Goal: Information Seeking & Learning: Stay updated

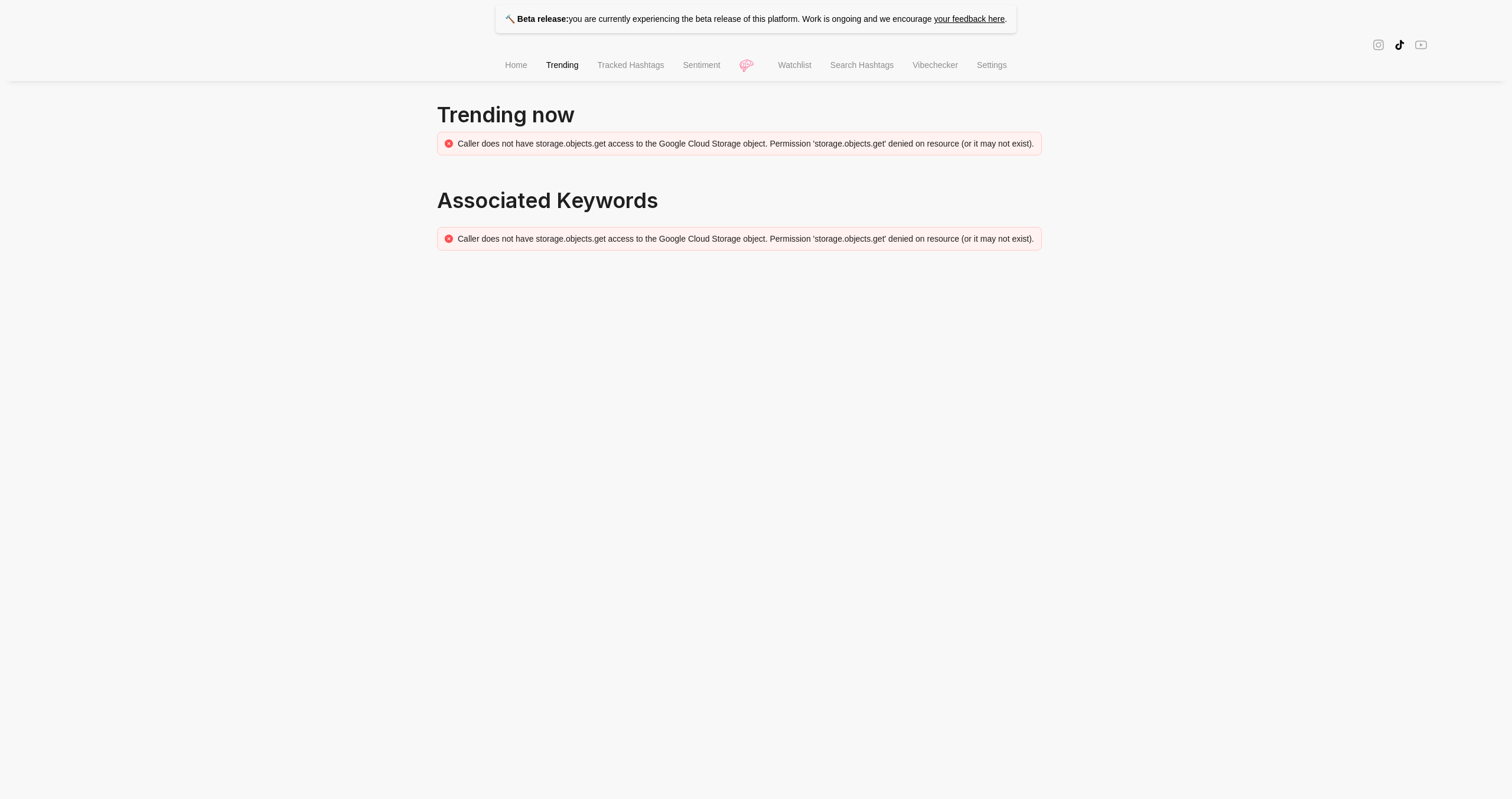
click at [511, 75] on li "Home" at bounding box center [516, 67] width 41 height 30
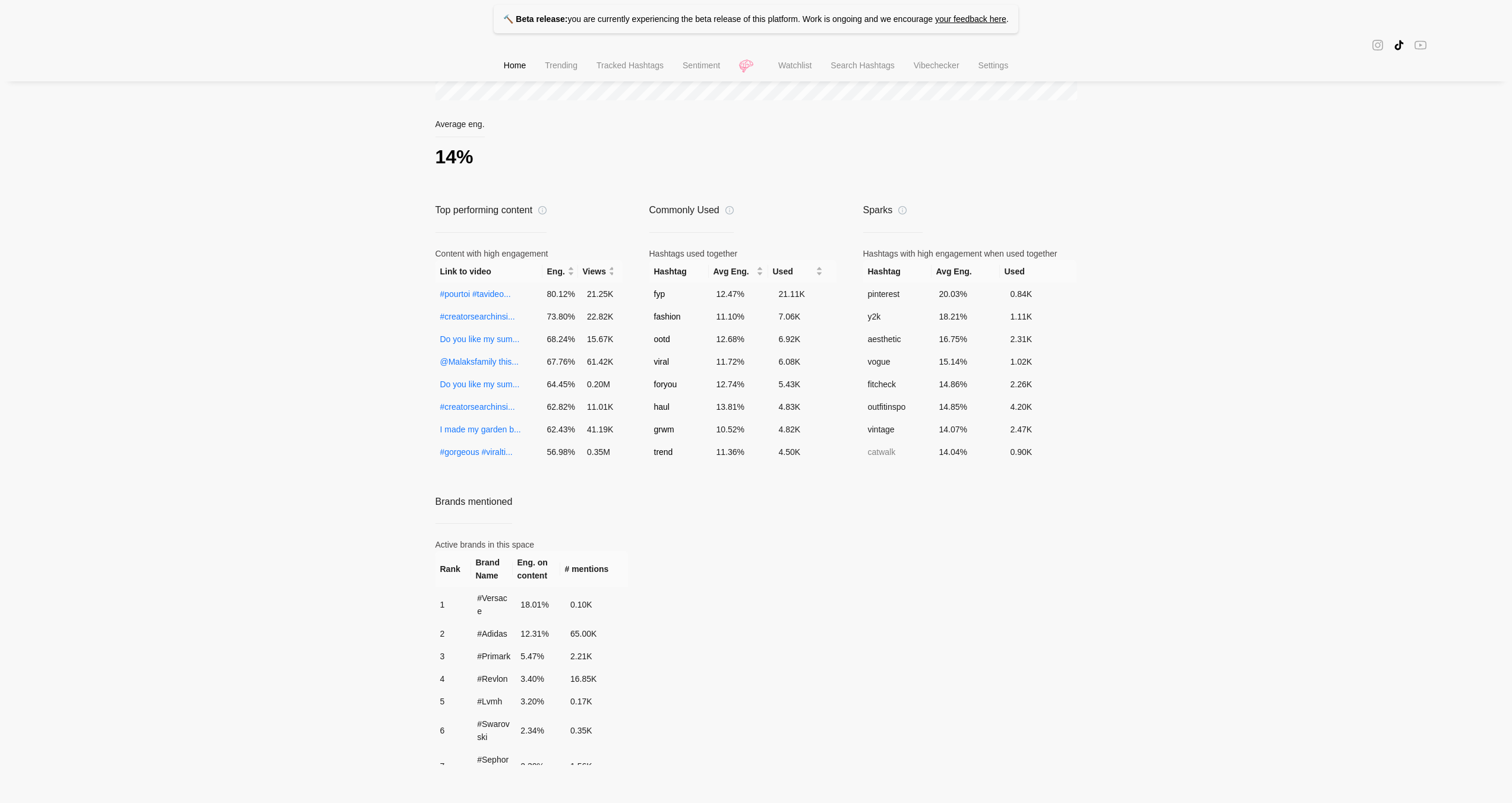
scroll to position [77, 0]
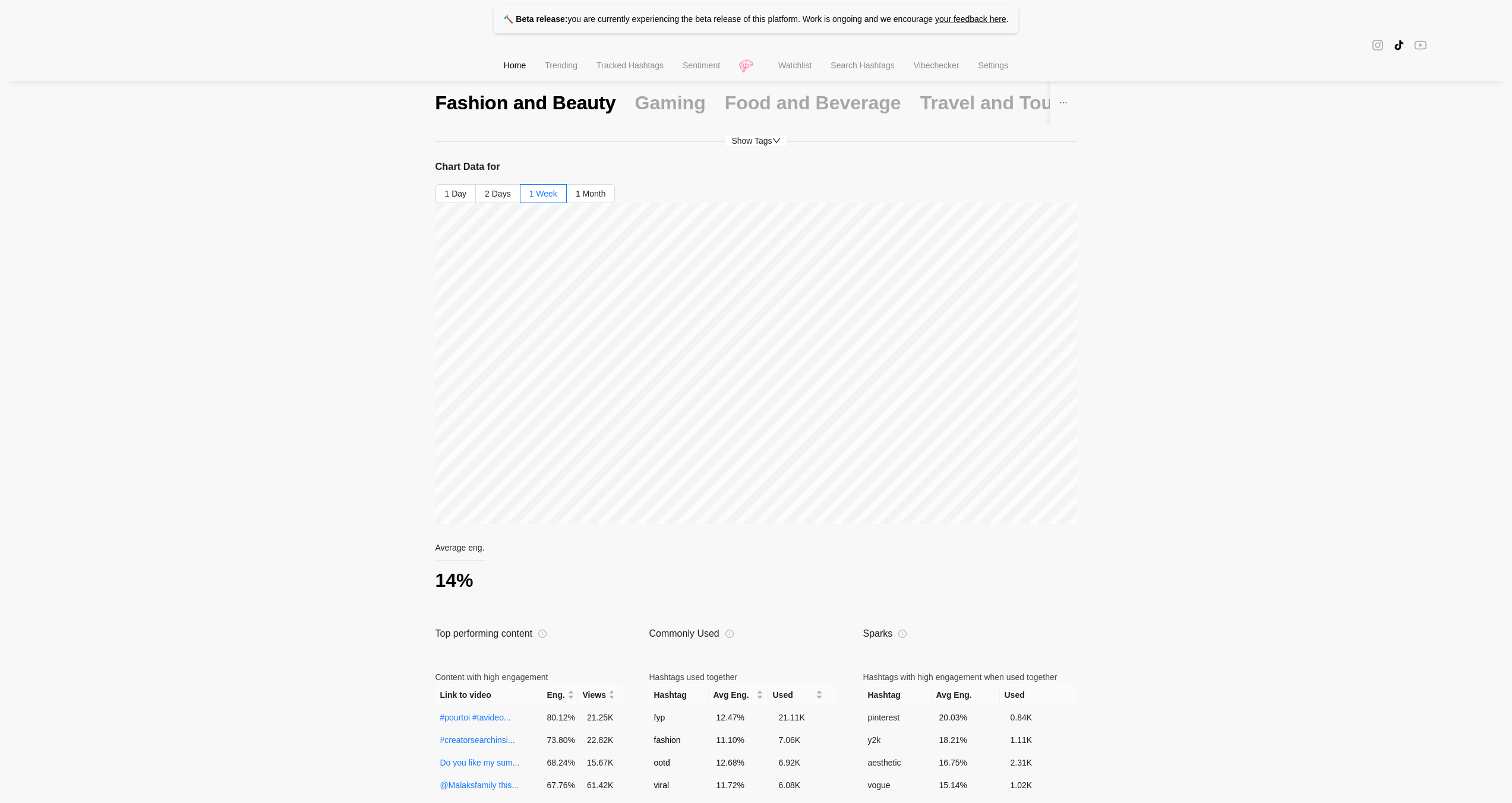
click at [642, 116] on div "Gaming" at bounding box center [670, 103] width 70 height 44
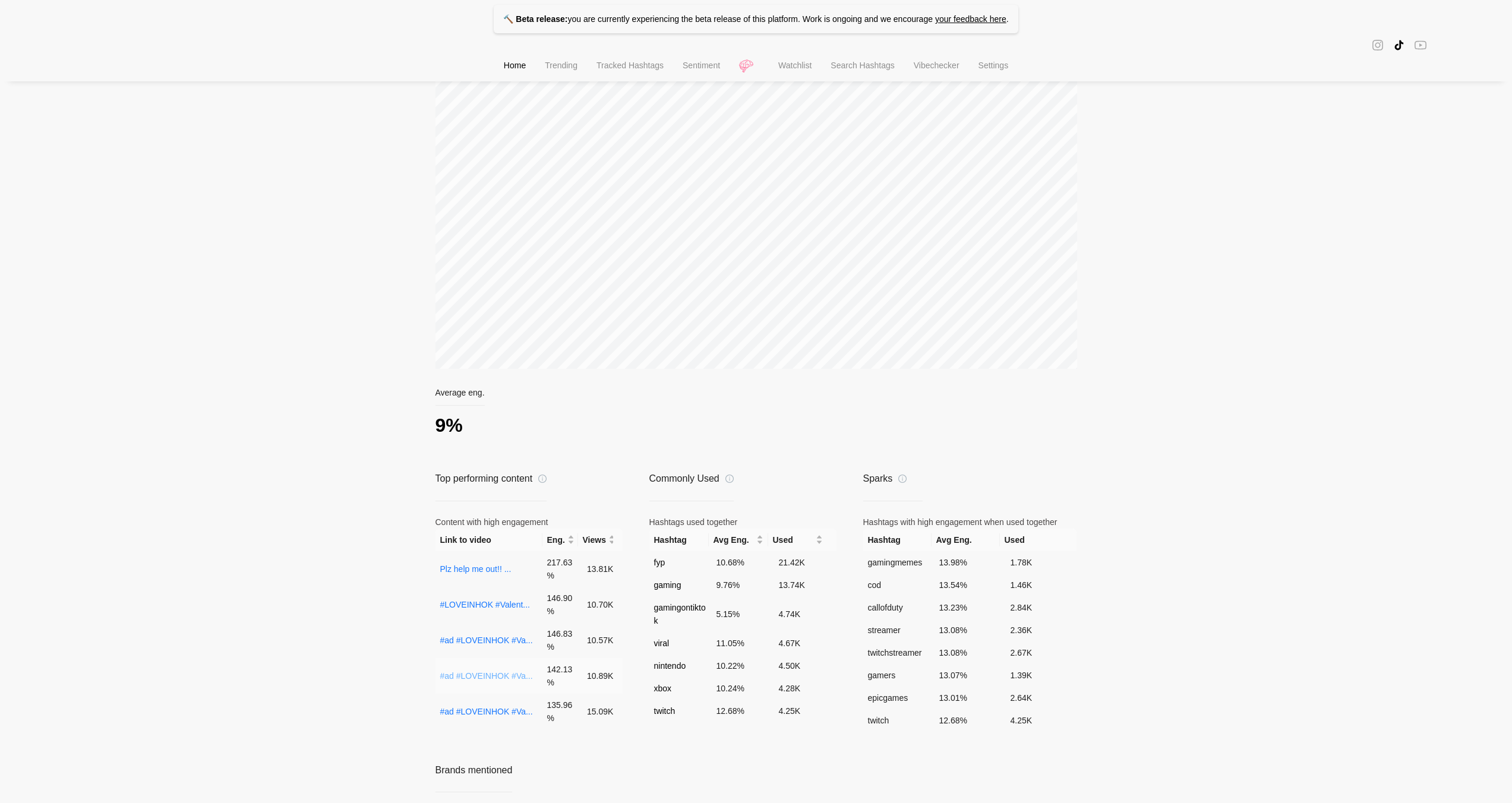
scroll to position [0, 0]
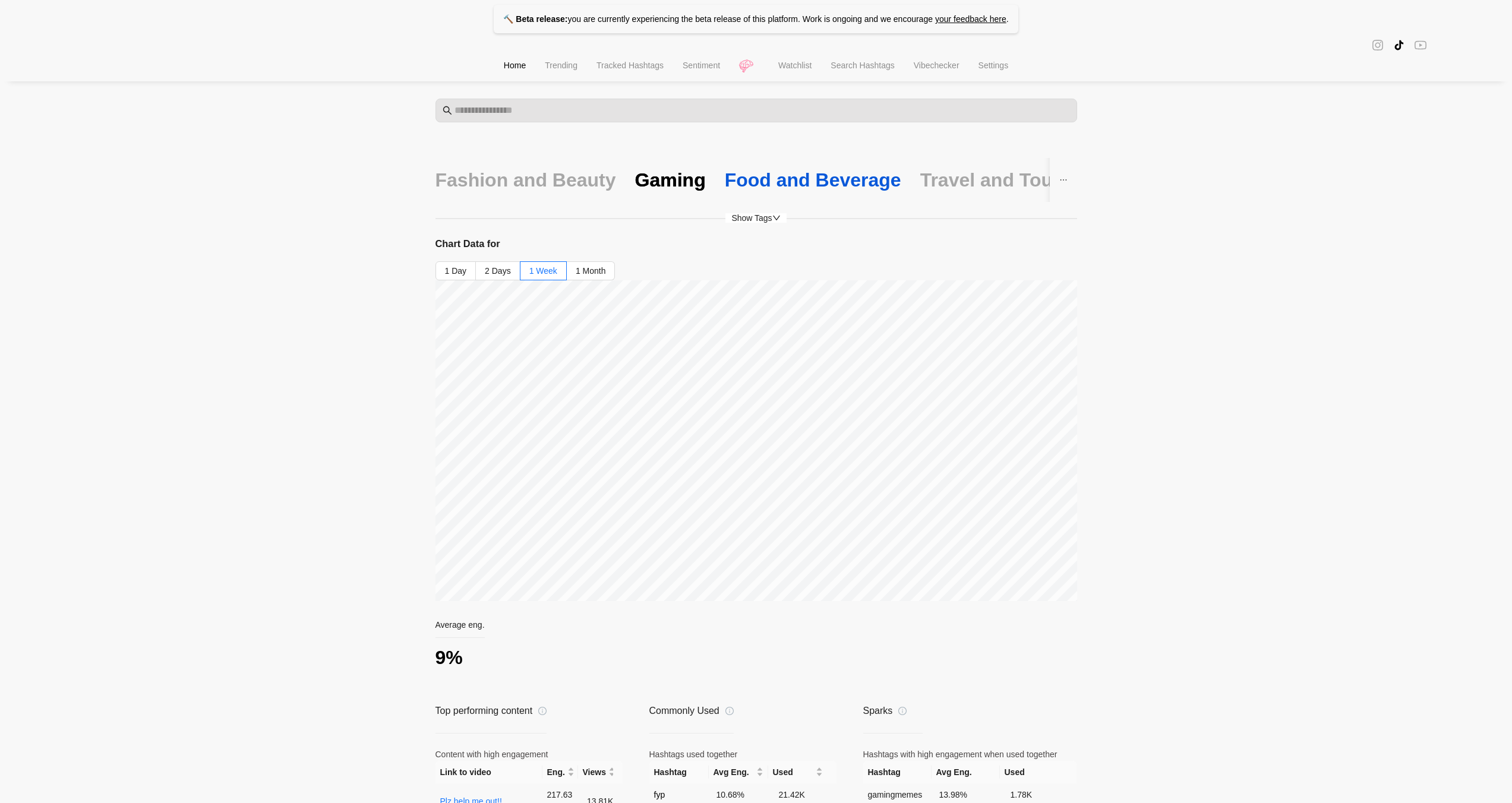
click at [766, 180] on div "Food and Beverage" at bounding box center [813, 180] width 176 height 25
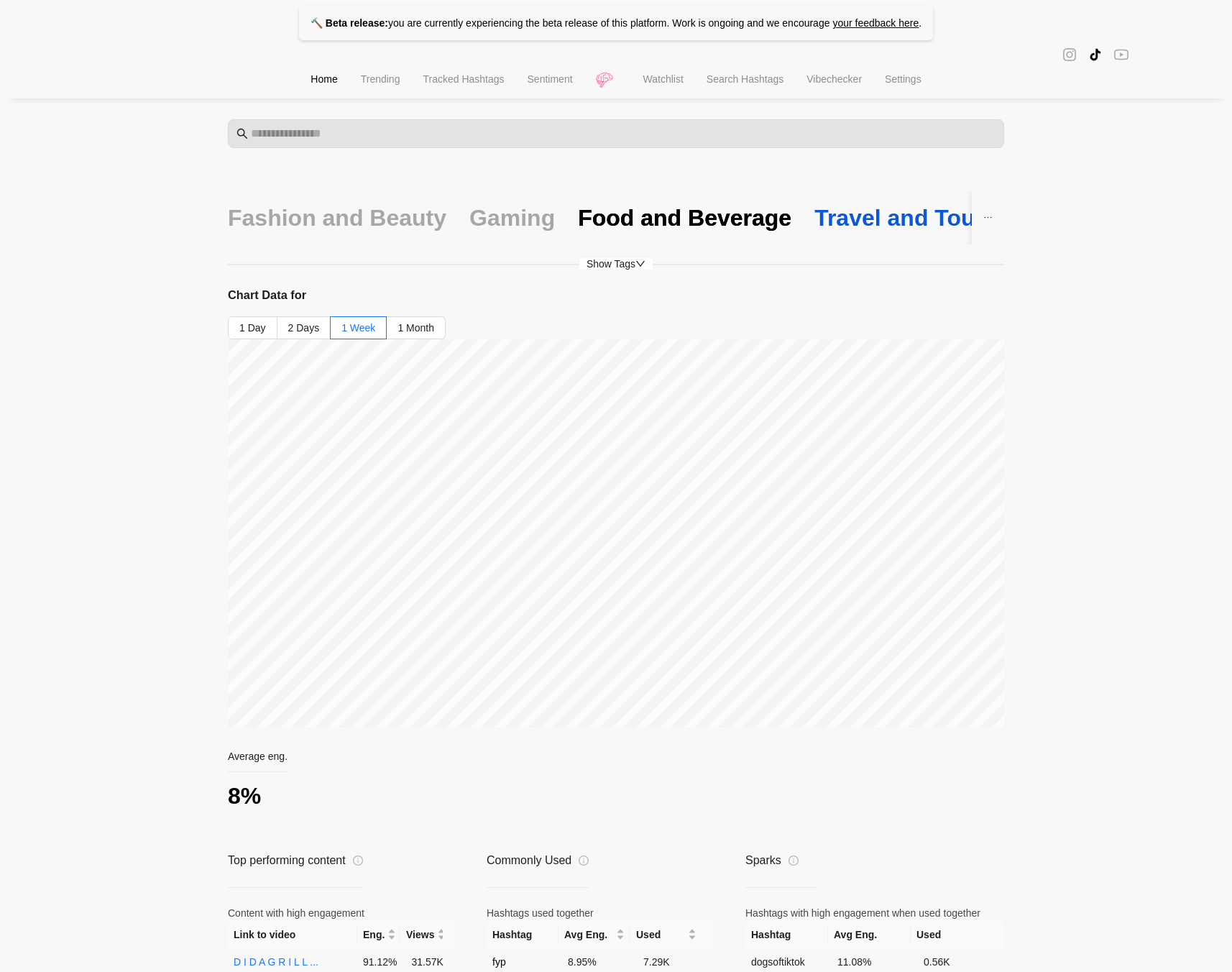
drag, startPoint x: 846, startPoint y: 212, endPoint x: 1047, endPoint y: 118, distance: 221.9
click at [847, 206] on div "Travel and Tourism" at bounding box center [919, 218] width 209 height 31
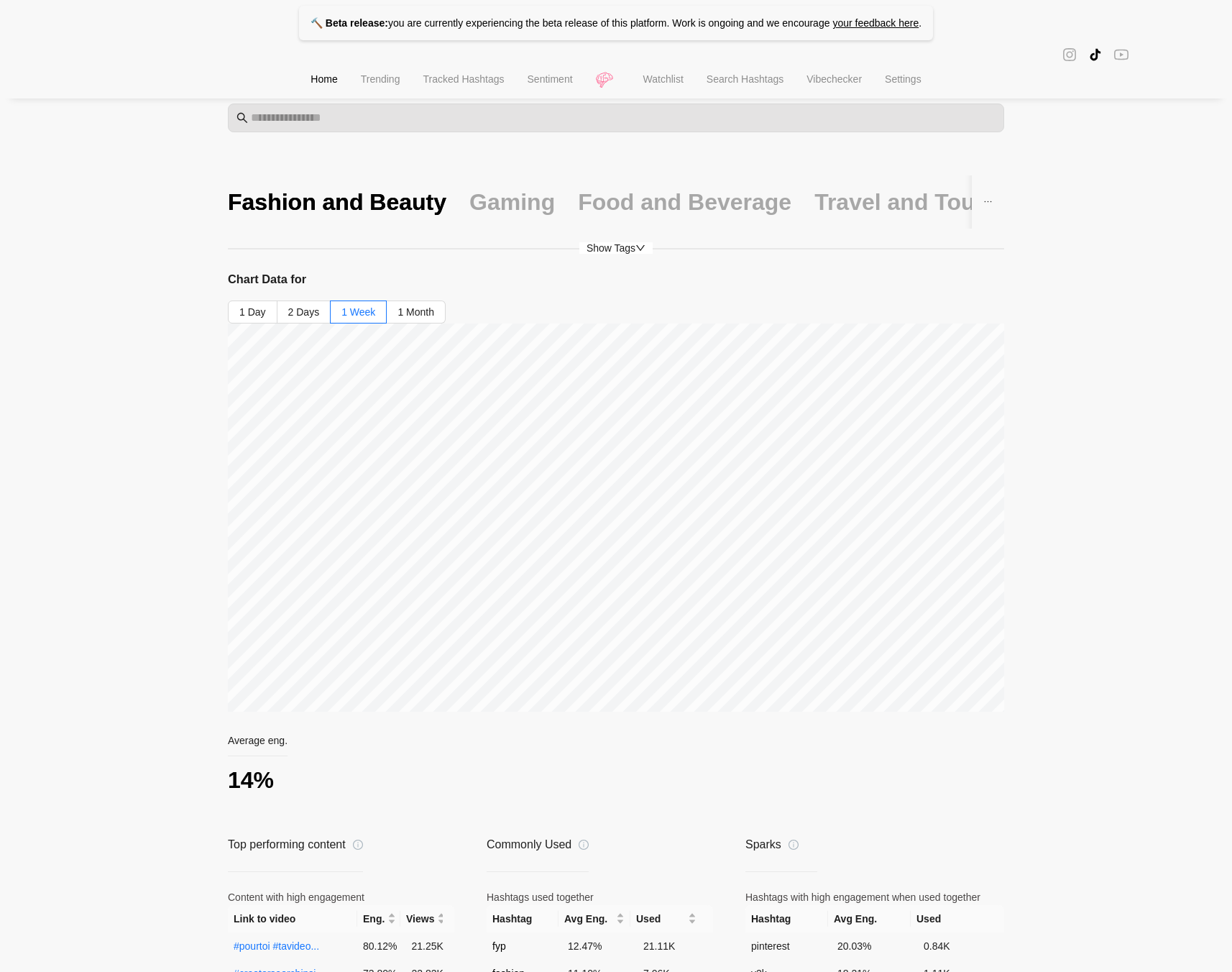
scroll to position [30, 0]
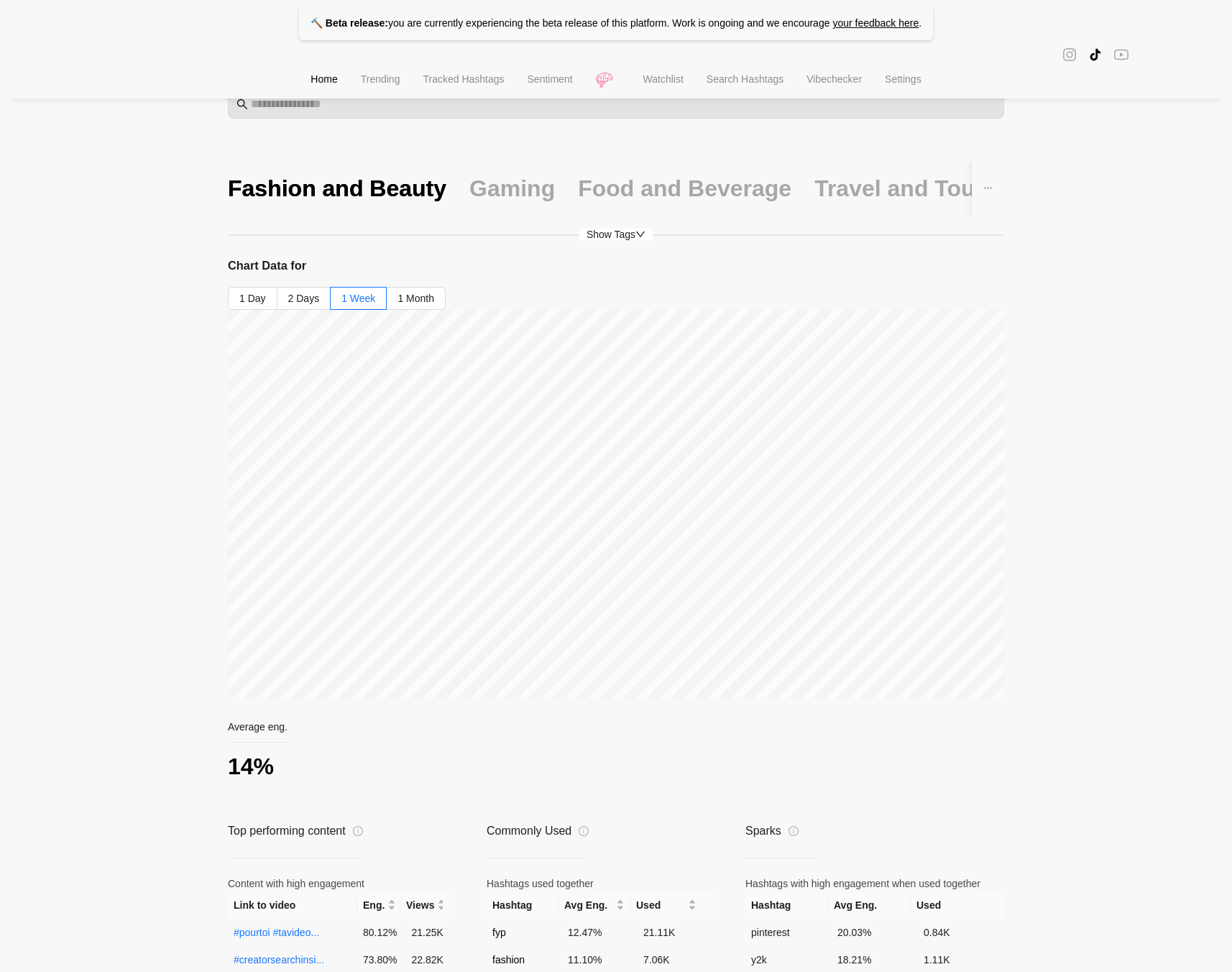
drag, startPoint x: 641, startPoint y: 238, endPoint x: 690, endPoint y: 226, distance: 50.4
click at [641, 238] on icon "down" at bounding box center [641, 234] width 10 height 10
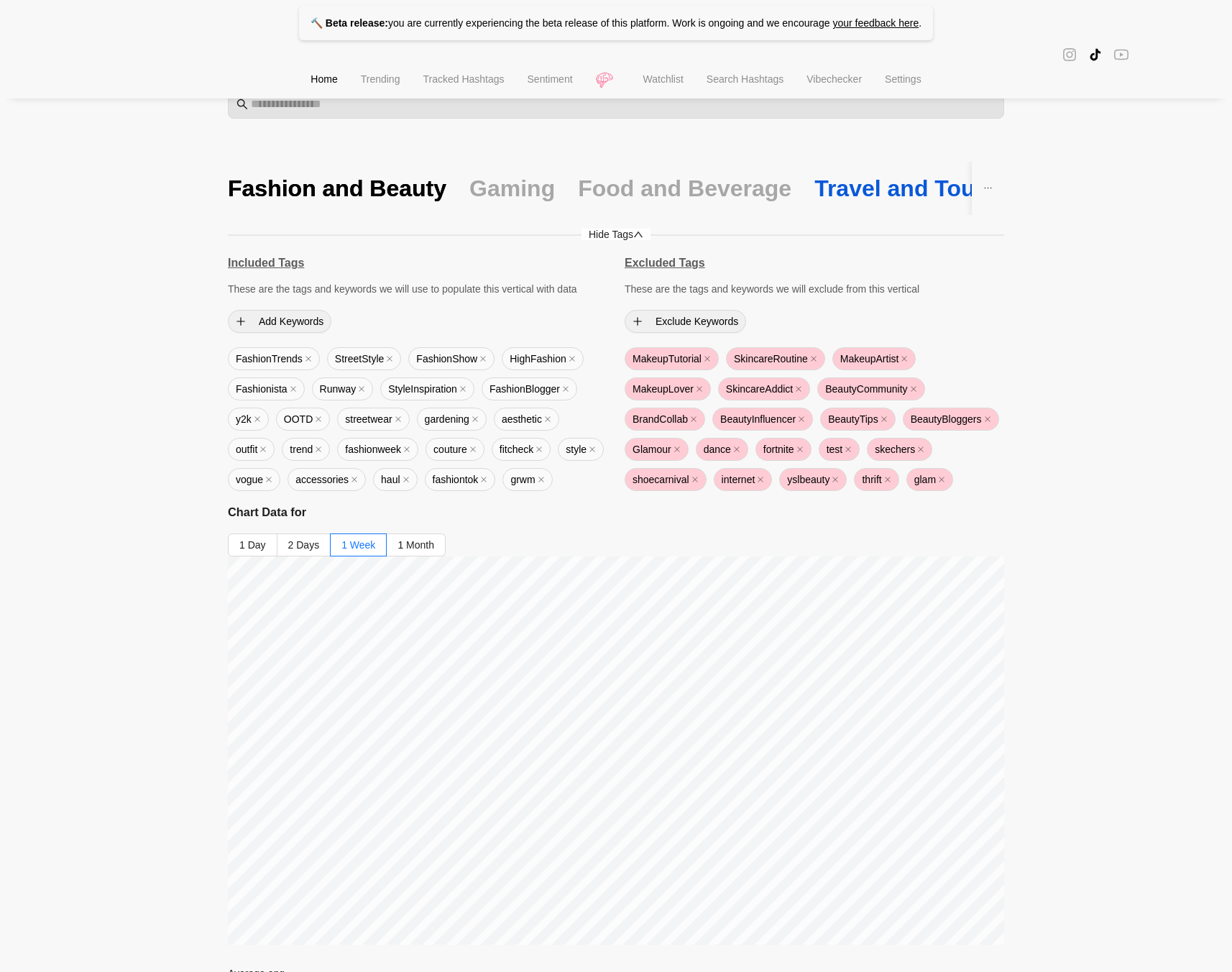
click at [859, 192] on div "Travel and Tourism" at bounding box center [919, 188] width 209 height 31
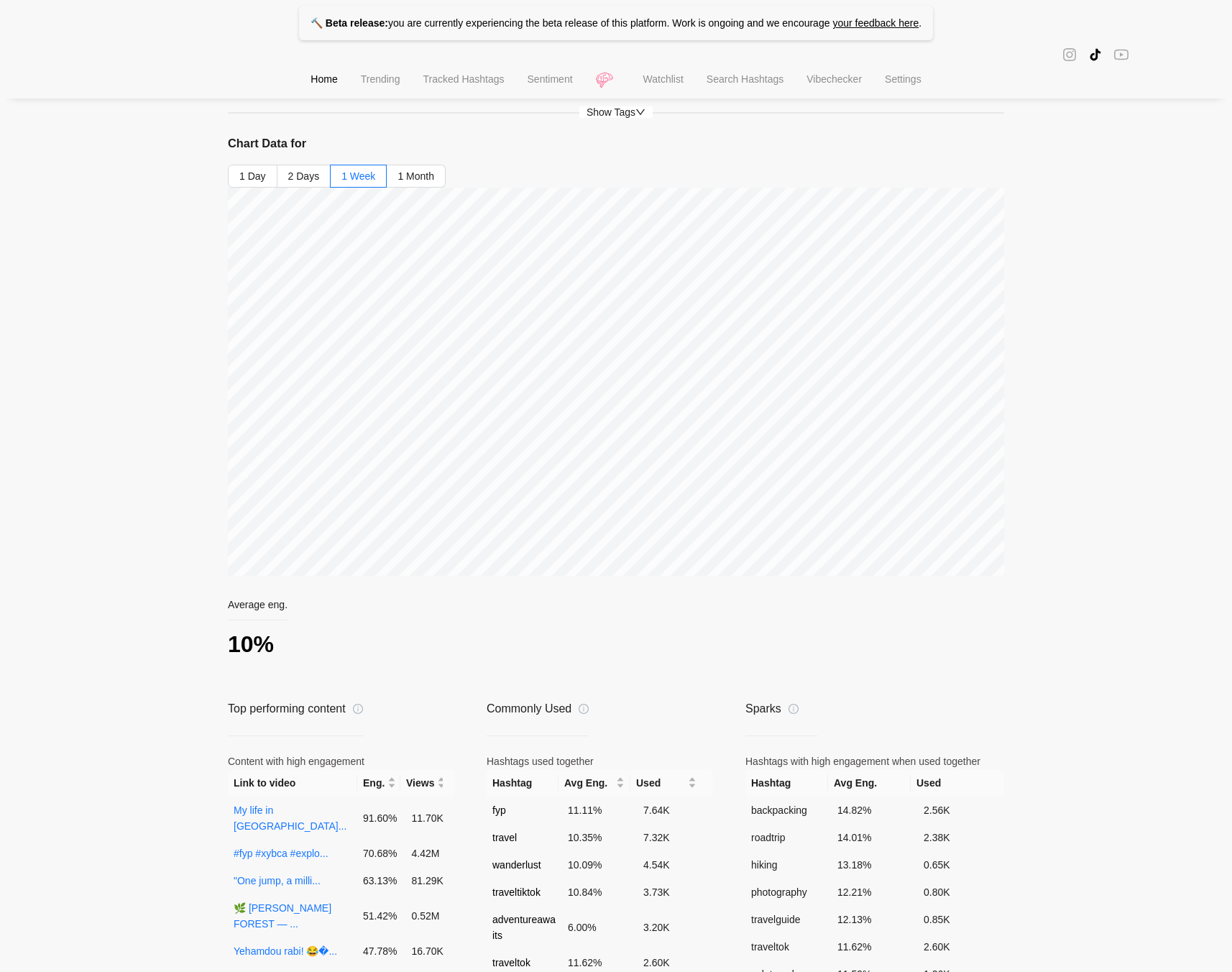
scroll to position [0, 0]
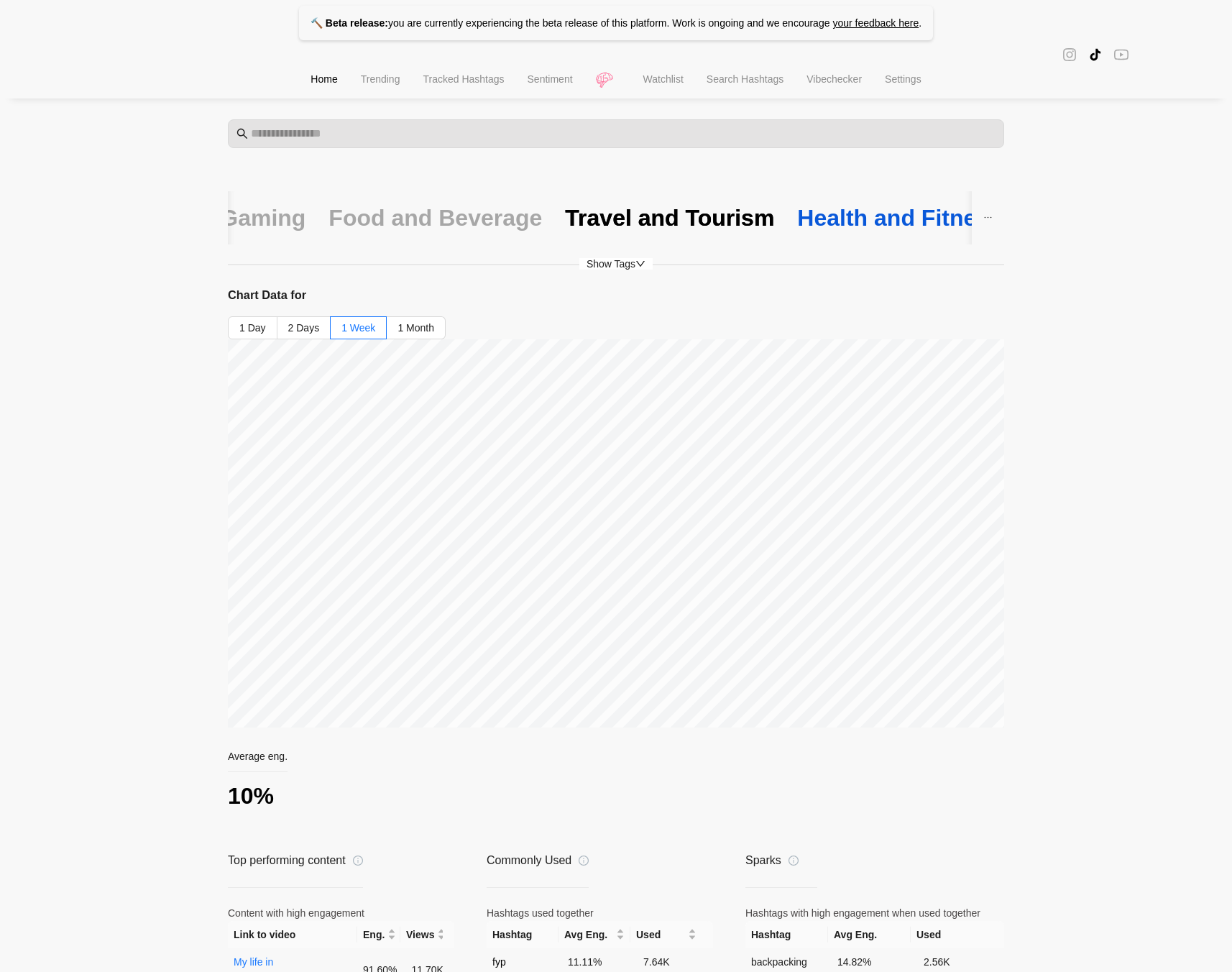
drag, startPoint x: 797, startPoint y: 218, endPoint x: 852, endPoint y: 201, distance: 57.6
click at [797, 218] on div "Health and Fitness" at bounding box center [900, 218] width 205 height 31
click at [361, 84] on span "Trending" at bounding box center [381, 79] width 39 height 11
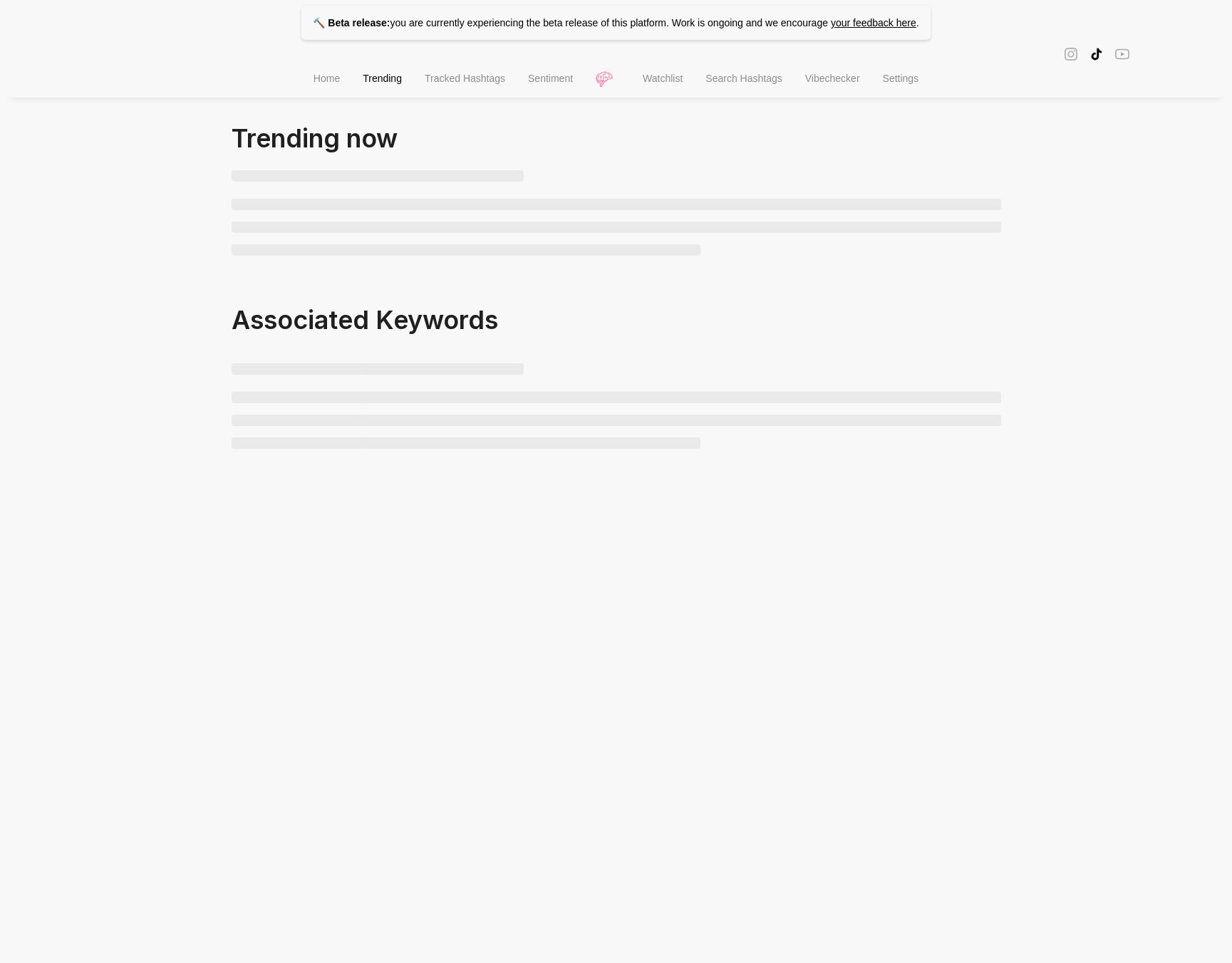
click at [456, 97] on li "Tracked Hashtags" at bounding box center [465, 81] width 104 height 37
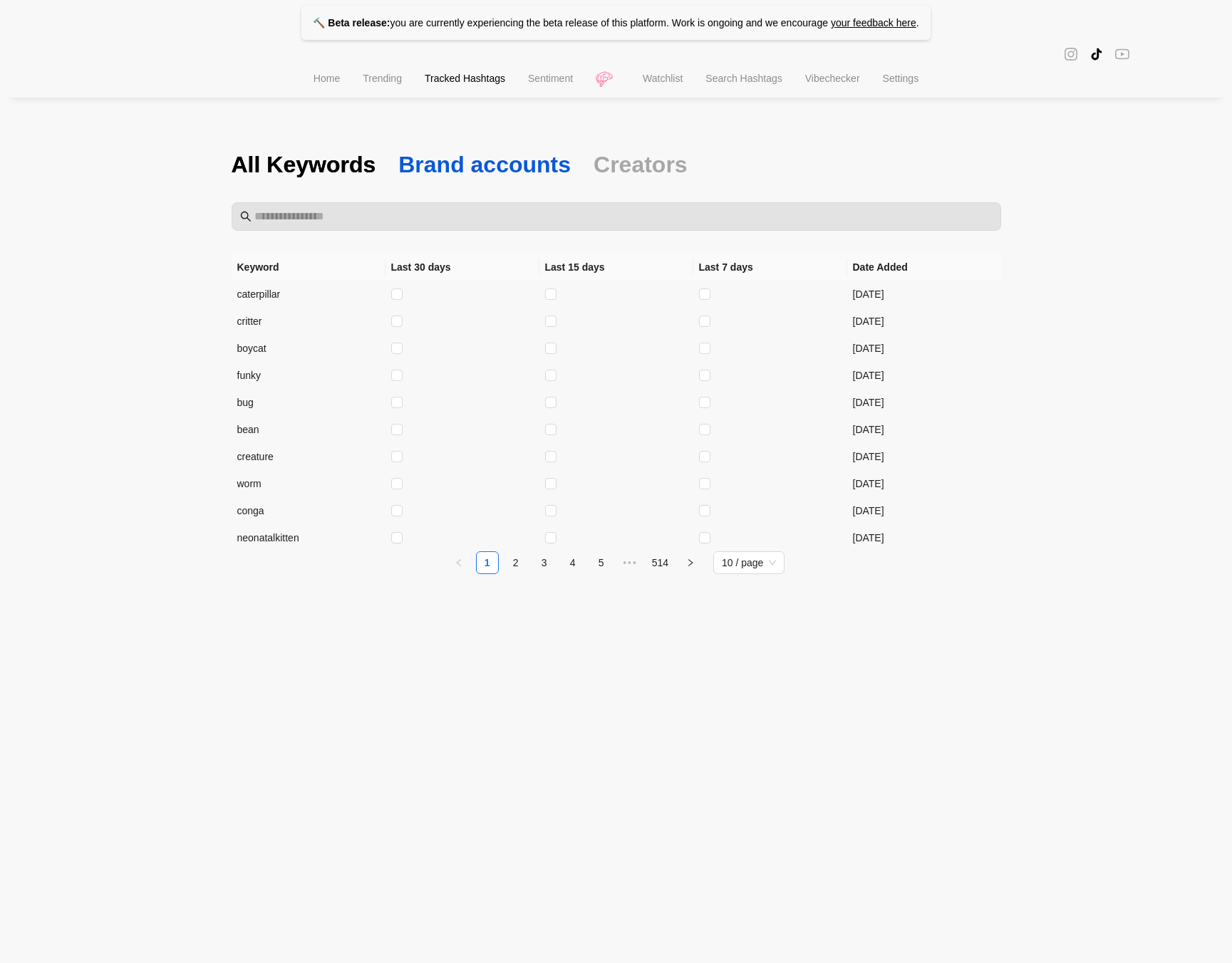
click at [436, 178] on span "Brand accounts" at bounding box center [484, 165] width 172 height 30
click at [302, 78] on li "Home" at bounding box center [327, 81] width 49 height 37
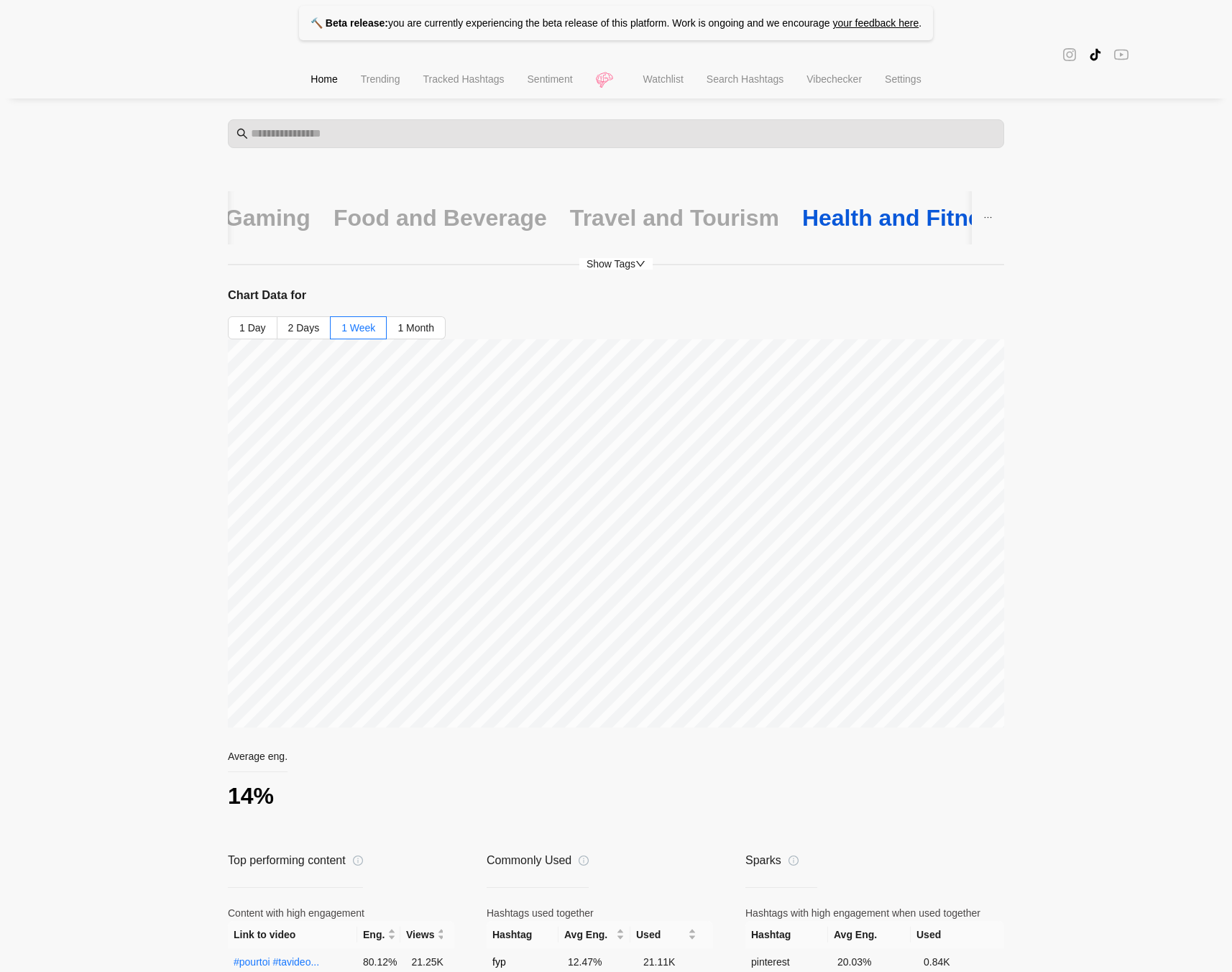
click at [802, 223] on div "Health and Fitness" at bounding box center [904, 218] width 205 height 31
drag, startPoint x: 535, startPoint y: 220, endPoint x: 579, endPoint y: 234, distance: 46.2
click at [535, 220] on div "Travel and Tourism" at bounding box center [551, 218] width 209 height 31
click at [901, 208] on div "Tech and Gadgets" at bounding box center [940, 218] width 198 height 31
click at [229, 328] on label "1 Day" at bounding box center [253, 327] width 50 height 23
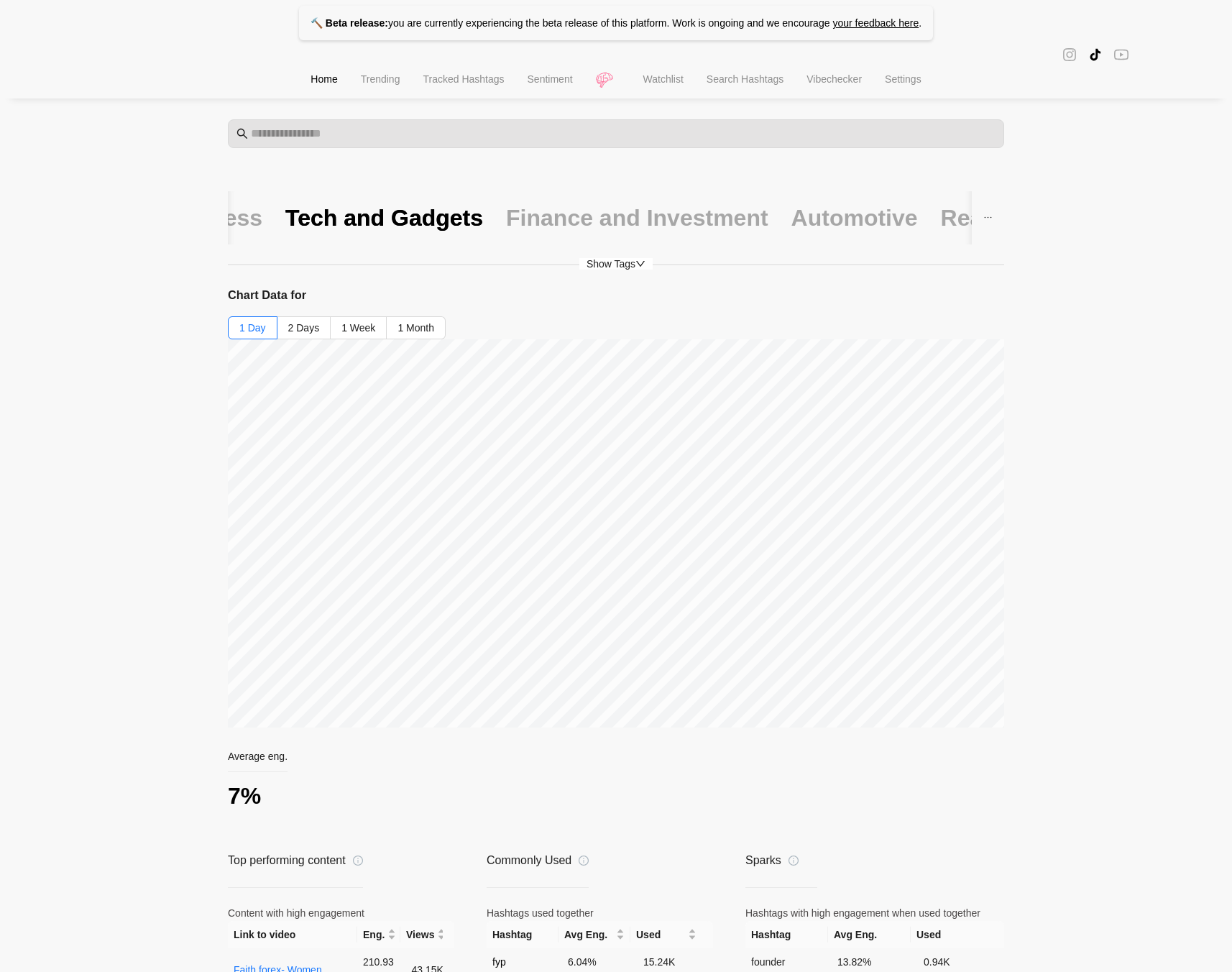
click at [624, 266] on span "Show Tags" at bounding box center [616, 264] width 73 height 11
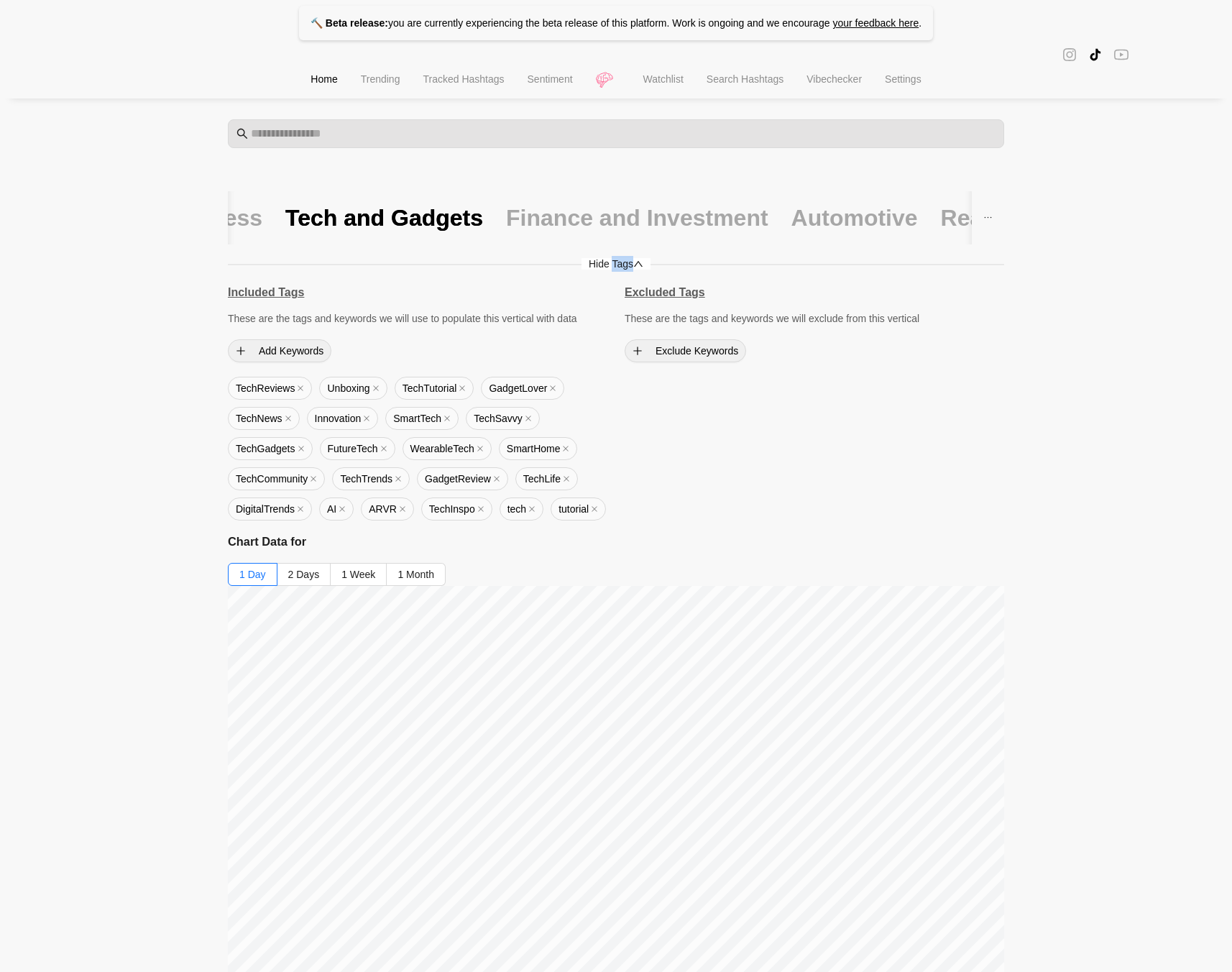
click at [624, 266] on span "Hide Tags" at bounding box center [616, 264] width 69 height 11
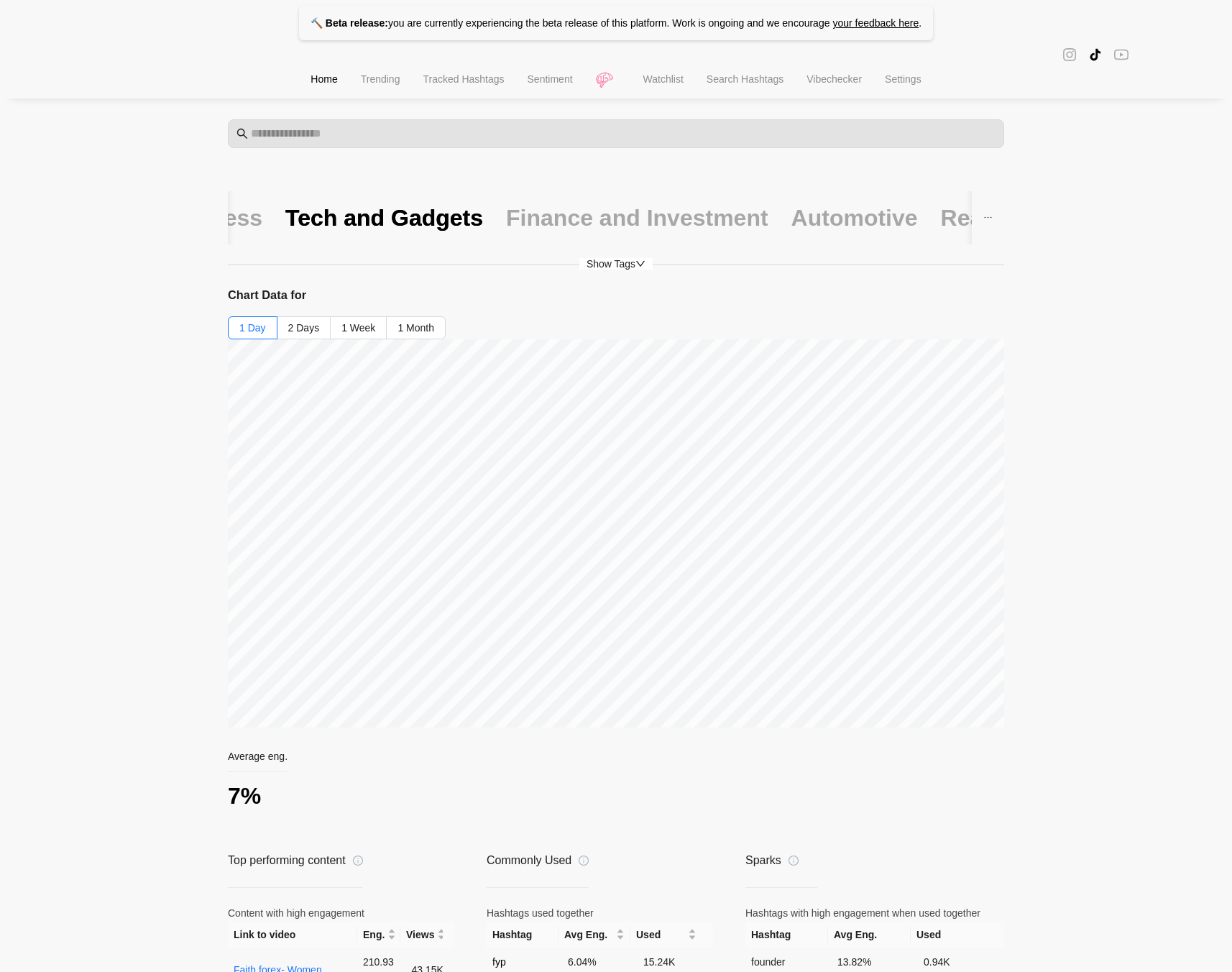
click at [1069, 59] on icon "instagram" at bounding box center [1070, 55] width 14 height 14
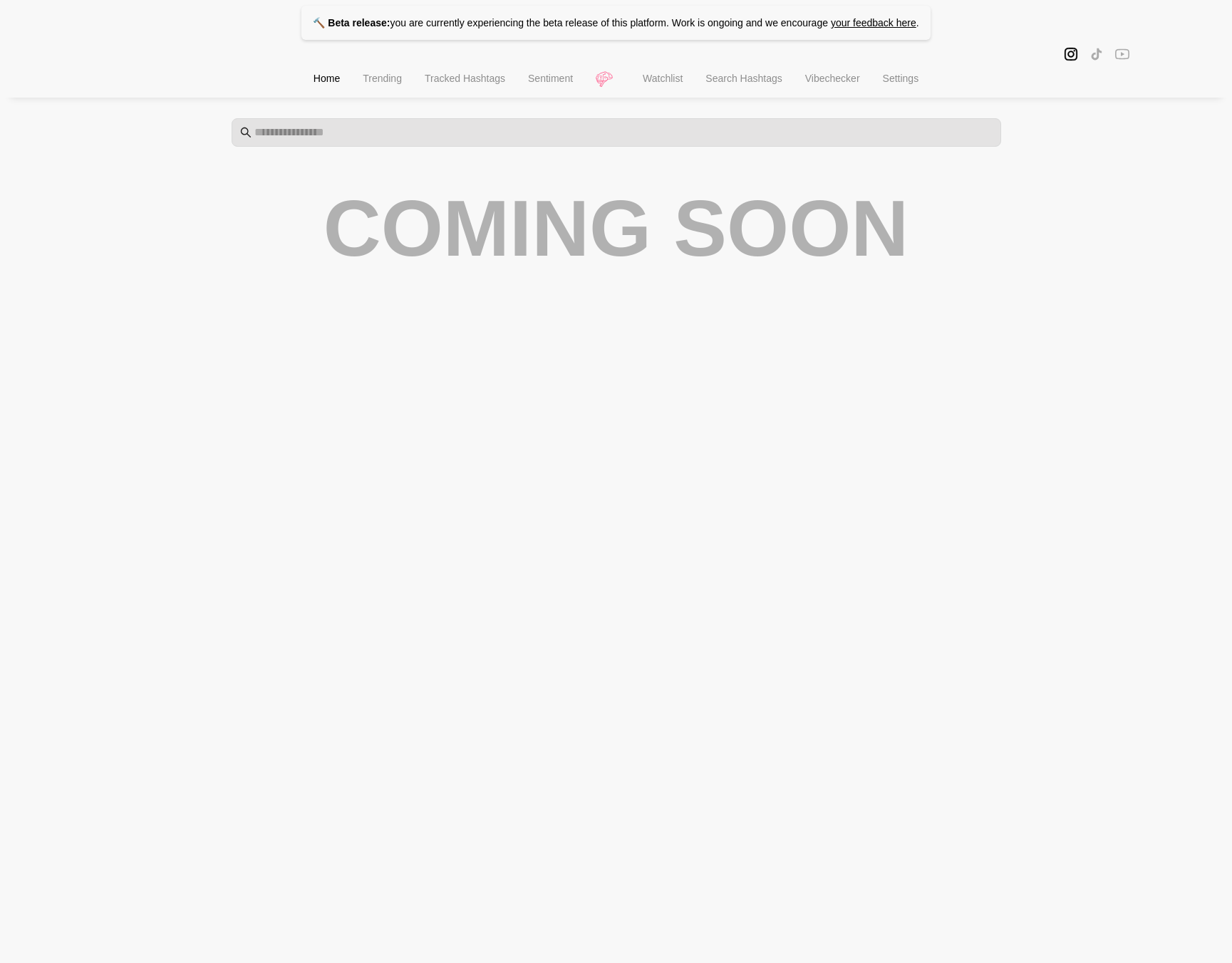
click at [369, 74] on li "Trending" at bounding box center [382, 81] width 62 height 37
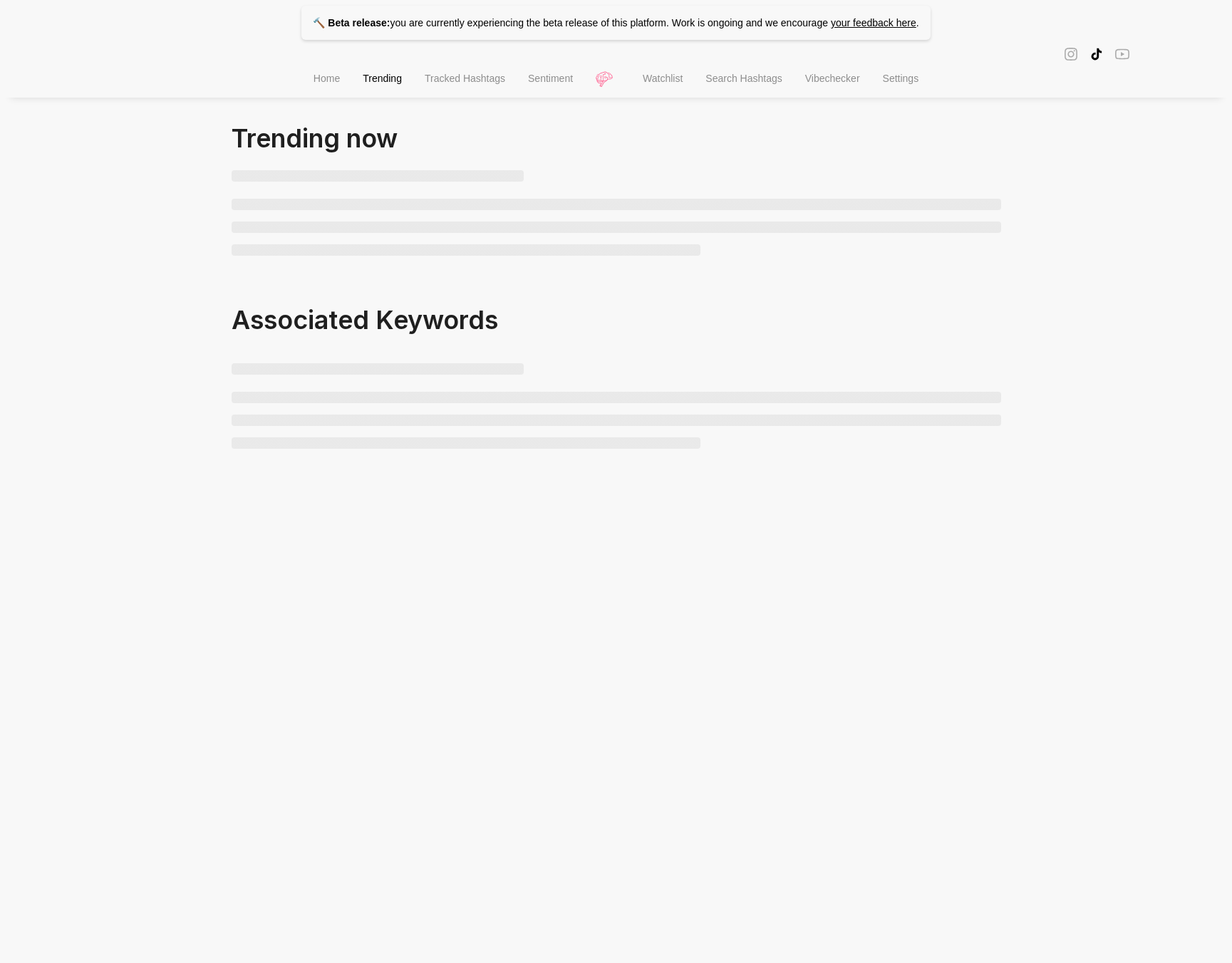
click at [491, 76] on li "Tracked Hashtags" at bounding box center [465, 81] width 104 height 37
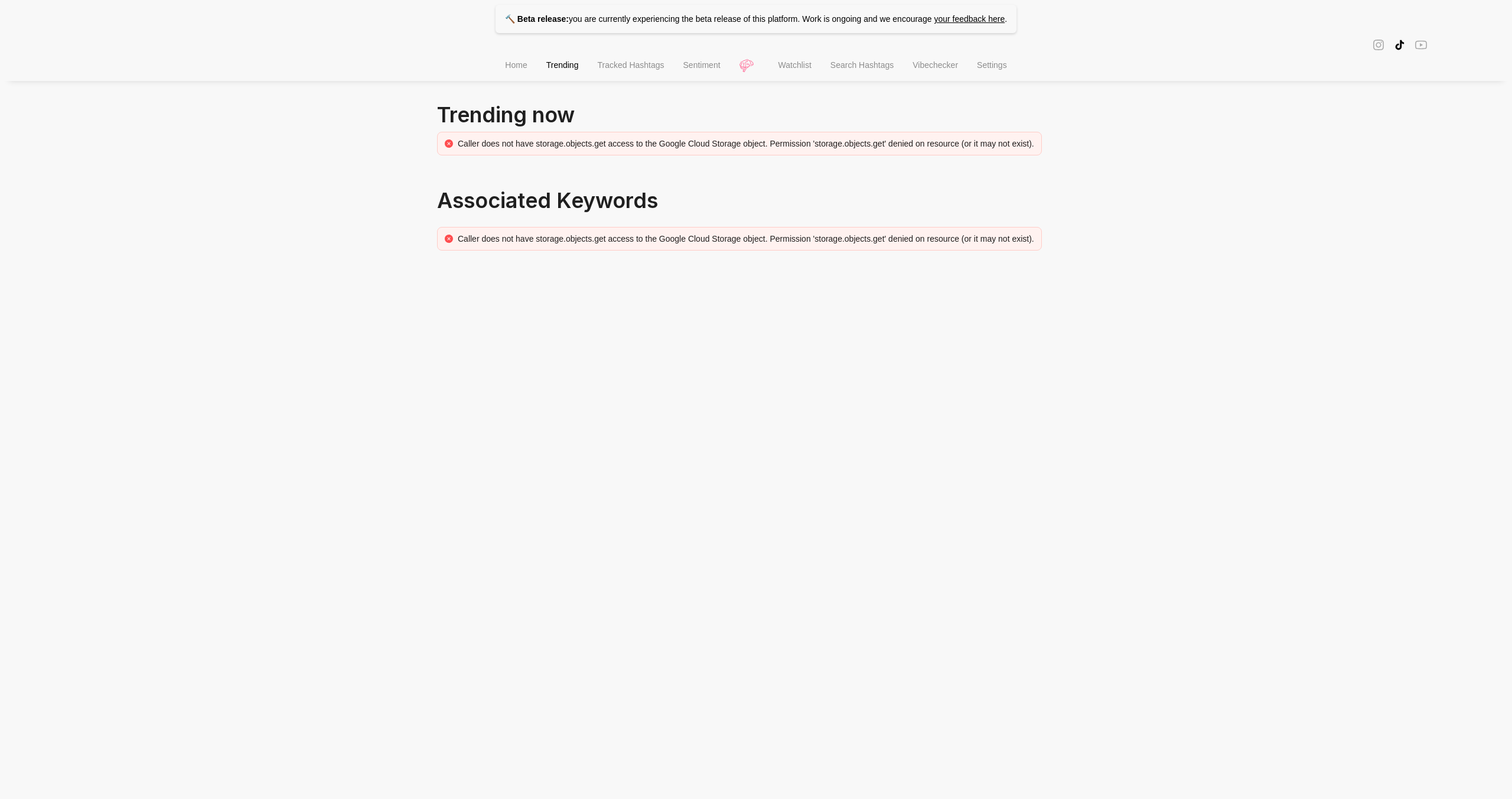
click at [859, 155] on main "Trending now Caller does not have storage.objects.get access to the Google Clou…" at bounding box center [756, 192] width 638 height 190
click at [859, 154] on main "Trending now Caller does not have storage.objects.get access to the Google Clou…" at bounding box center [756, 192] width 638 height 190
